Goal: Find specific page/section: Find specific page/section

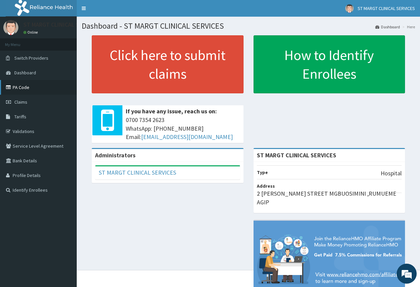
click at [25, 88] on link "PA Code" at bounding box center [38, 87] width 77 height 15
click at [31, 89] on link "PA Code" at bounding box center [38, 87] width 77 height 15
